Goal: Task Accomplishment & Management: Use online tool/utility

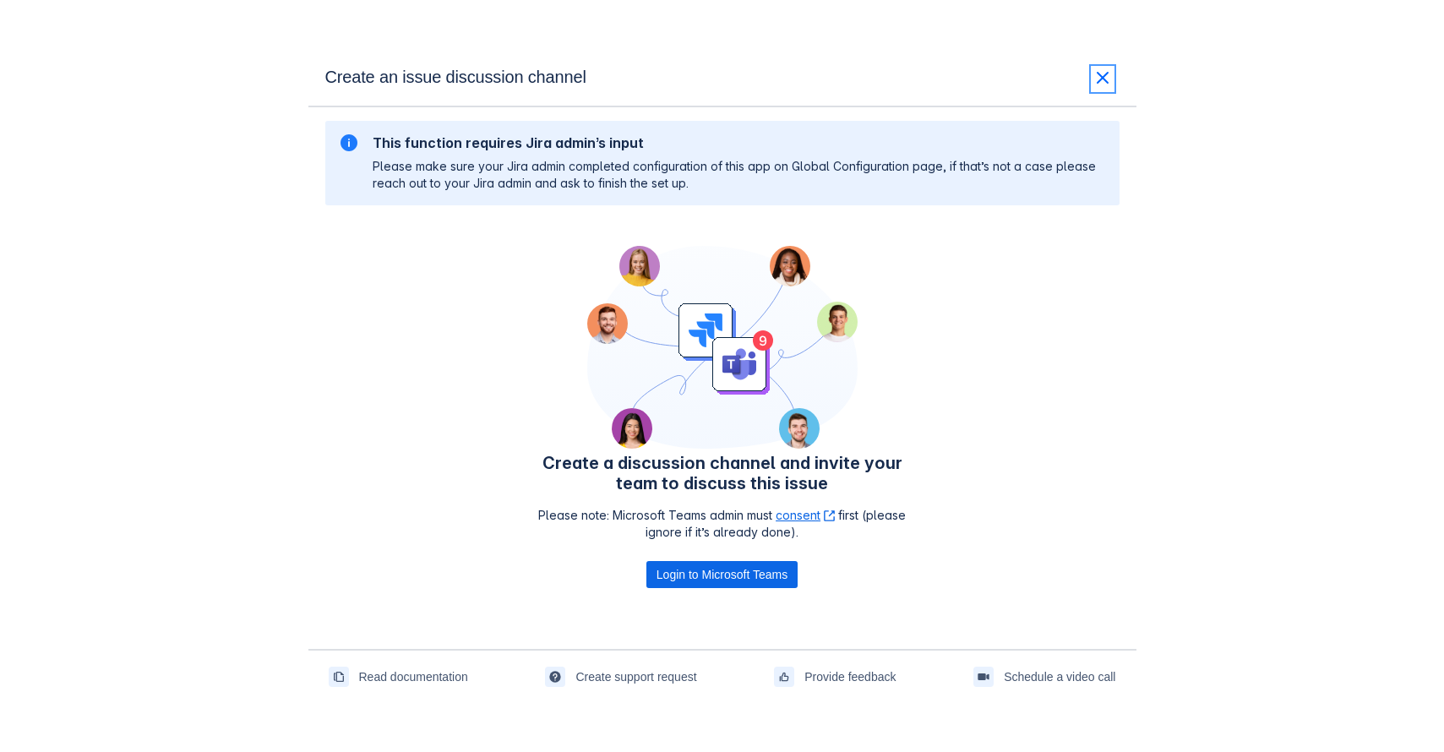
click at [1098, 77] on span "close" at bounding box center [1102, 78] width 20 height 20
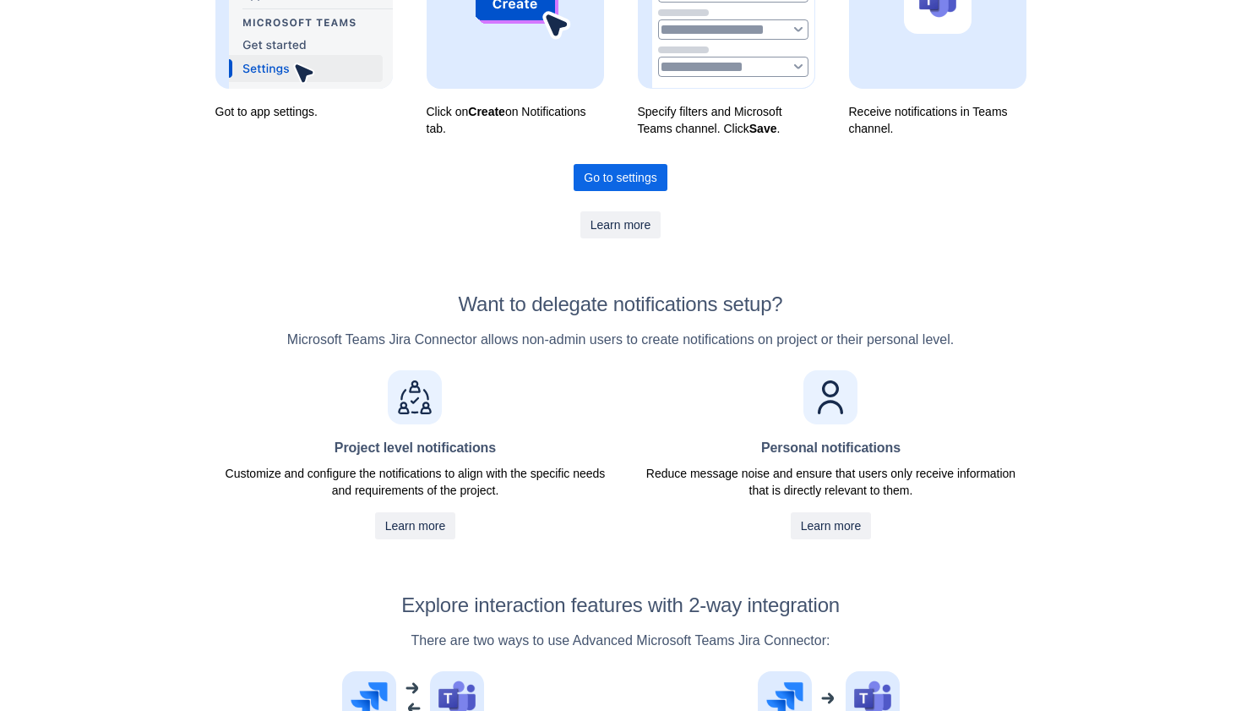
scroll to position [374, 0]
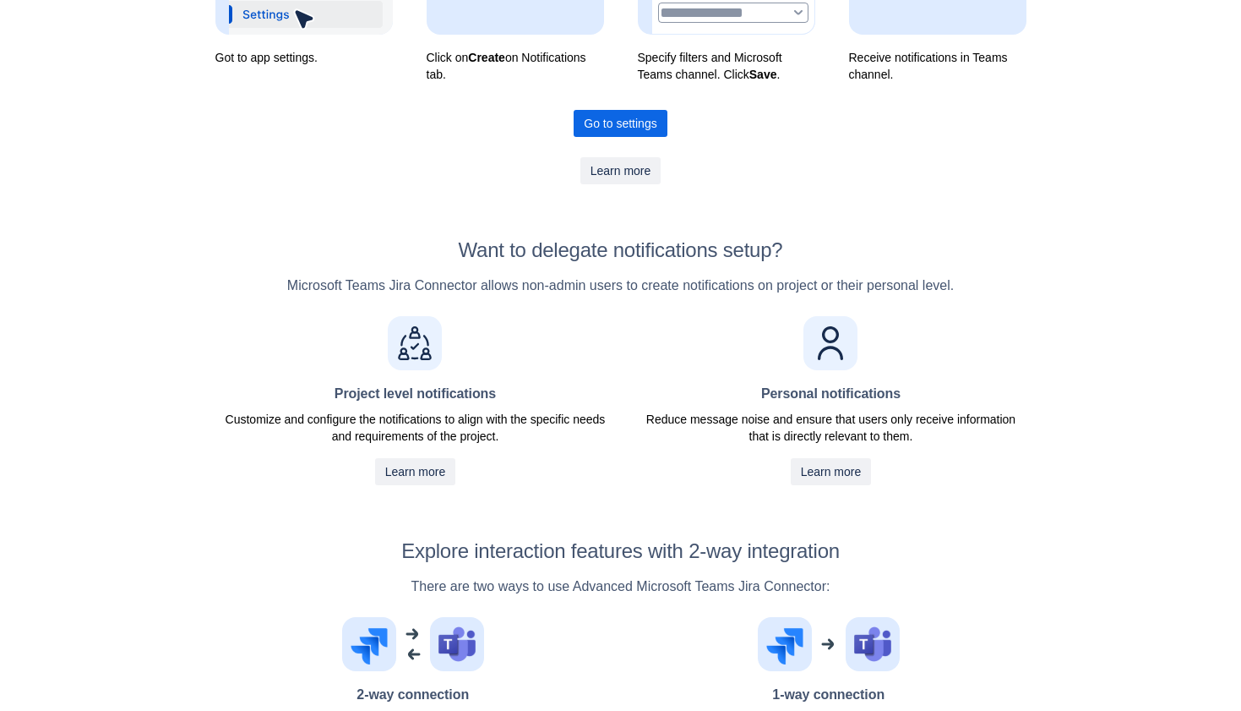
click at [597, 239] on h2 "Want to delegate notifications setup?" at bounding box center [620, 250] width 811 height 24
click at [594, 281] on p "Microsoft Teams Jira Connector allows non-admin users to create notifications o…" at bounding box center [620, 285] width 811 height 20
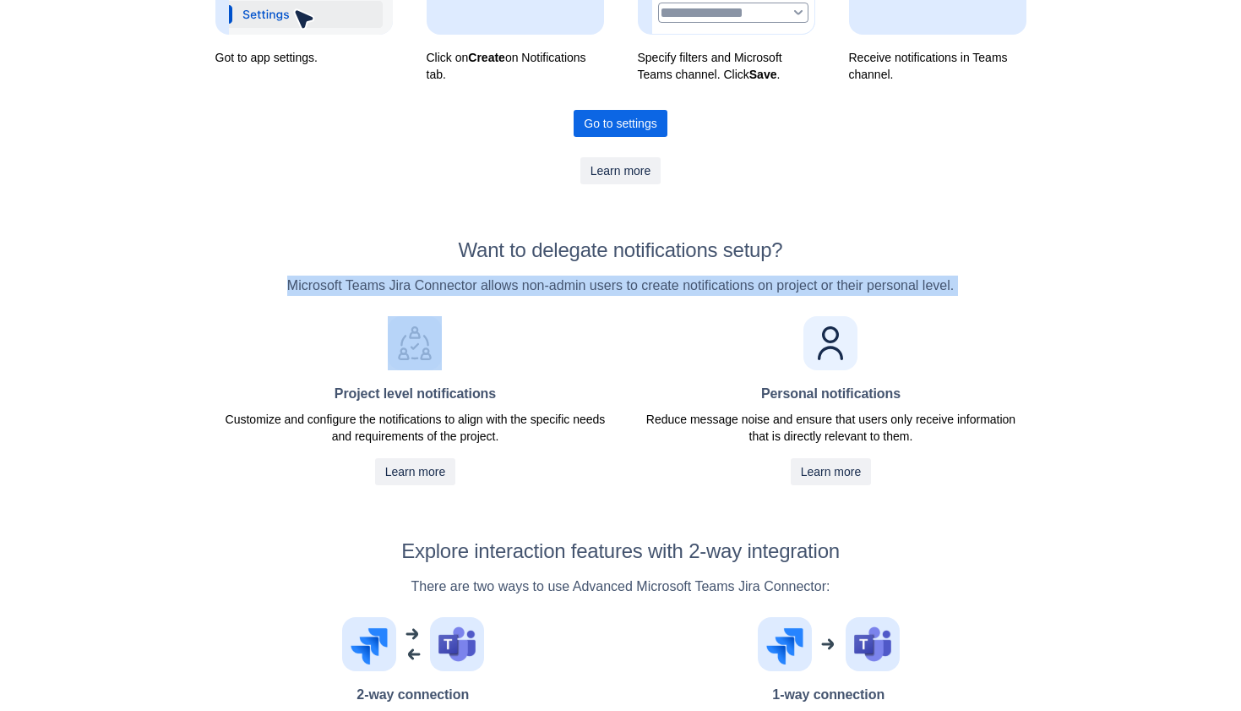
click at [594, 281] on p "Microsoft Teams Jira Connector allows non-admin users to create notifications o…" at bounding box center [620, 285] width 811 height 20
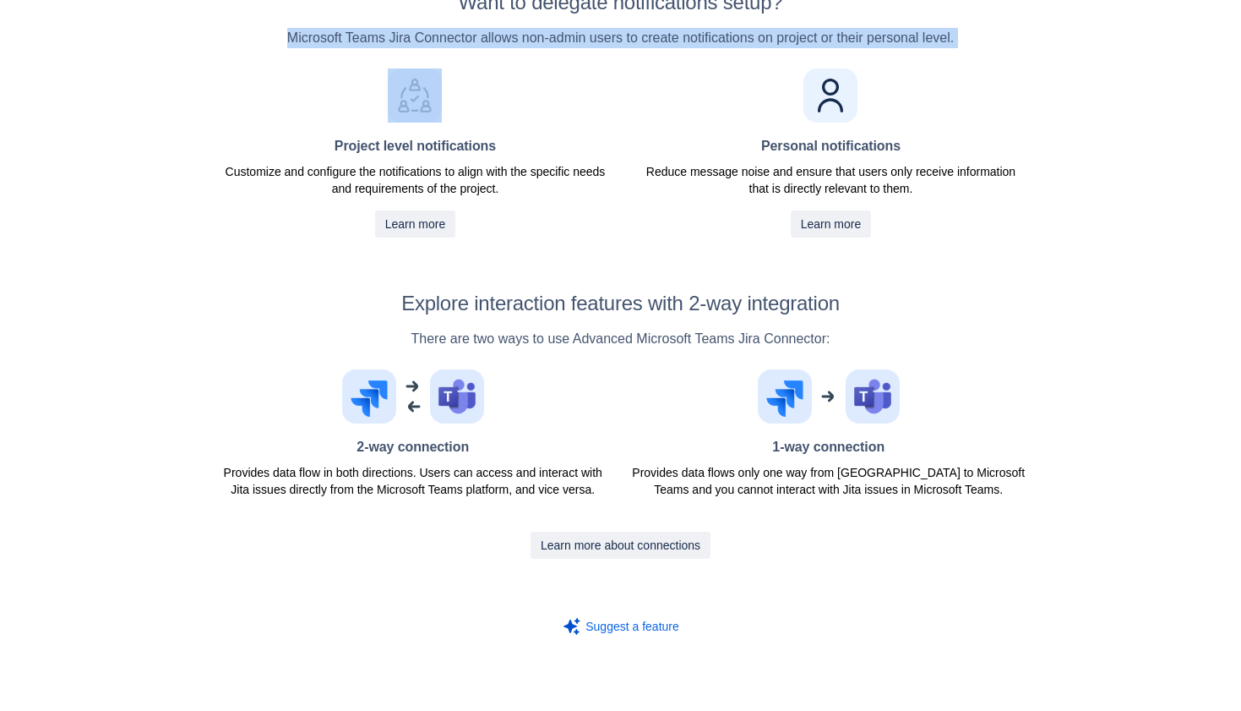
scroll to position [630, 0]
